Goal: Communication & Community: Answer question/provide support

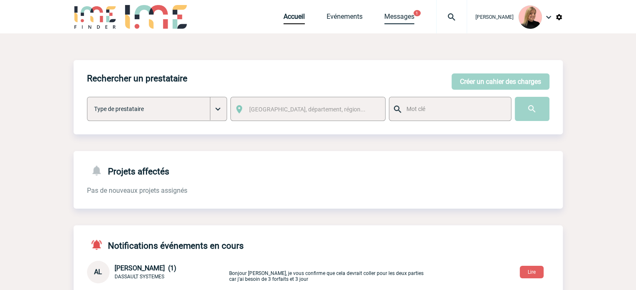
click at [409, 23] on link "Messages" at bounding box center [399, 19] width 30 height 12
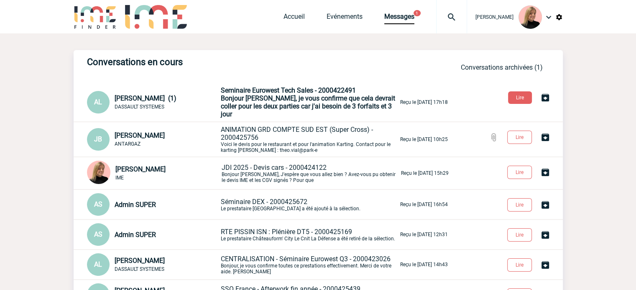
click at [283, 98] on span "Bonjour Estelle, je vous confirme que cela devrait coller pour les deux parties…" at bounding box center [308, 106] width 174 height 24
